Goal: Information Seeking & Learning: Learn about a topic

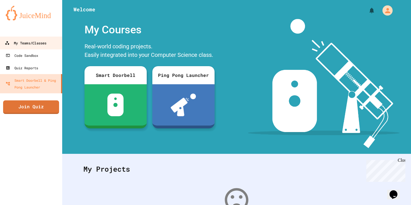
click at [28, 46] on div "My Teams/Classes" at bounding box center [26, 43] width 42 height 7
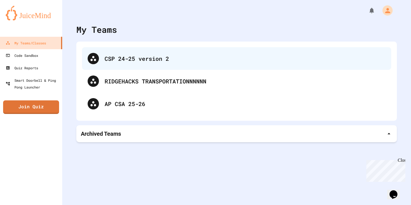
click at [122, 58] on div "CSP 24-25 version 2" at bounding box center [245, 58] width 281 height 8
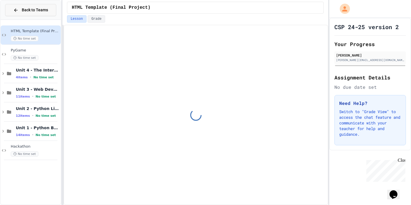
click at [30, 14] on button "Back to Teams" at bounding box center [30, 10] width 51 height 12
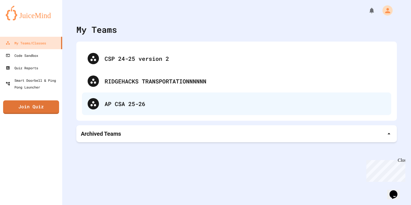
click at [115, 104] on div "AP CSA 25-26" at bounding box center [245, 103] width 281 height 8
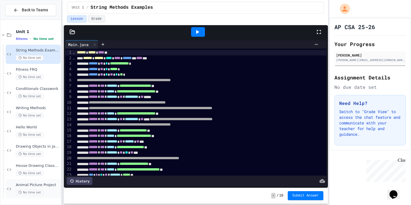
click at [50, 190] on div "No time set" at bounding box center [38, 192] width 44 height 5
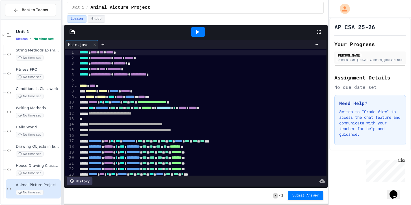
click at [198, 31] on icon at bounding box center [197, 32] width 3 height 4
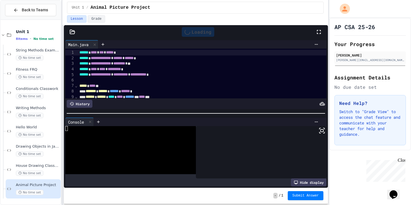
click at [321, 131] on icon at bounding box center [321, 130] width 7 height 7
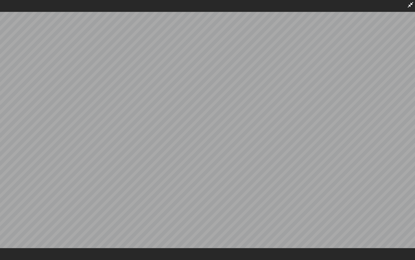
click at [411, 3] on icon at bounding box center [410, 4] width 7 height 7
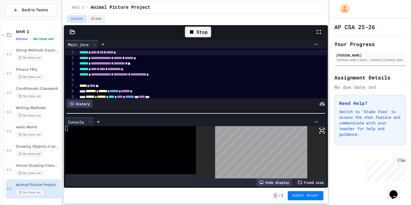
click at [199, 31] on div "Stop" at bounding box center [198, 32] width 26 height 11
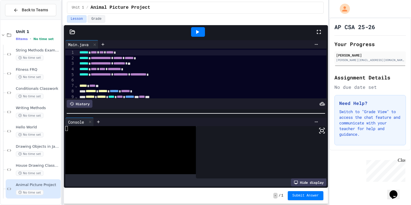
click at [199, 31] on icon at bounding box center [197, 32] width 7 height 7
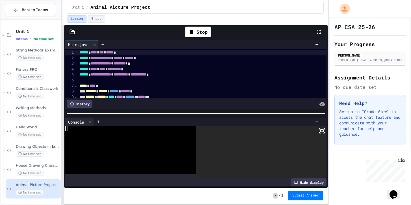
click at [321, 131] on icon at bounding box center [321, 130] width 7 height 7
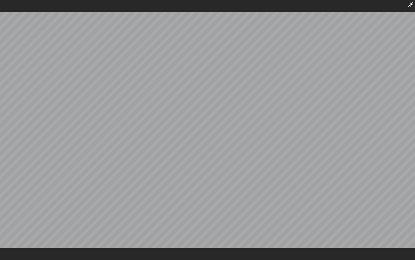
click at [411, 4] on icon at bounding box center [411, 5] width 6 height 6
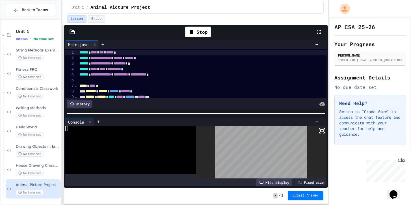
click at [322, 131] on icon at bounding box center [321, 130] width 7 height 7
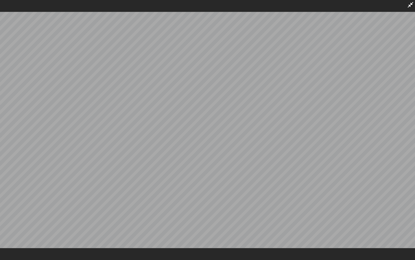
click at [409, 7] on icon at bounding box center [411, 5] width 6 height 6
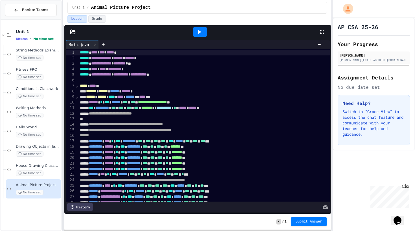
click at [201, 31] on icon at bounding box center [199, 32] width 7 height 7
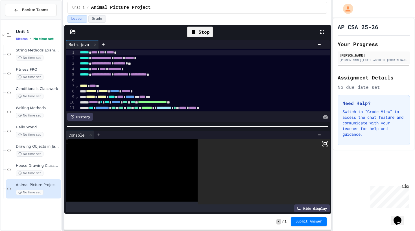
click at [323, 144] on icon at bounding box center [325, 143] width 7 height 7
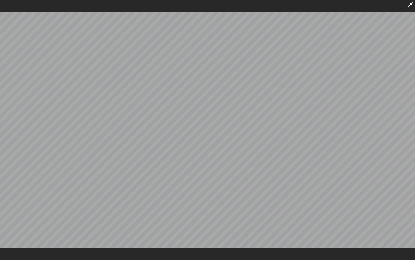
click at [410, 6] on icon at bounding box center [411, 5] width 6 height 6
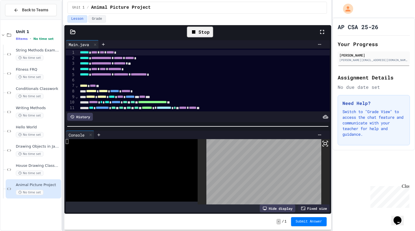
click at [206, 29] on div "Stop" at bounding box center [200, 32] width 26 height 11
